Goal: Task Accomplishment & Management: Complete application form

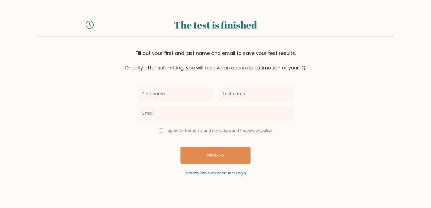
click at [238, 173] on link "Already have an account? Login" at bounding box center [216, 173] width 61 height 5
